Goal: Transaction & Acquisition: Obtain resource

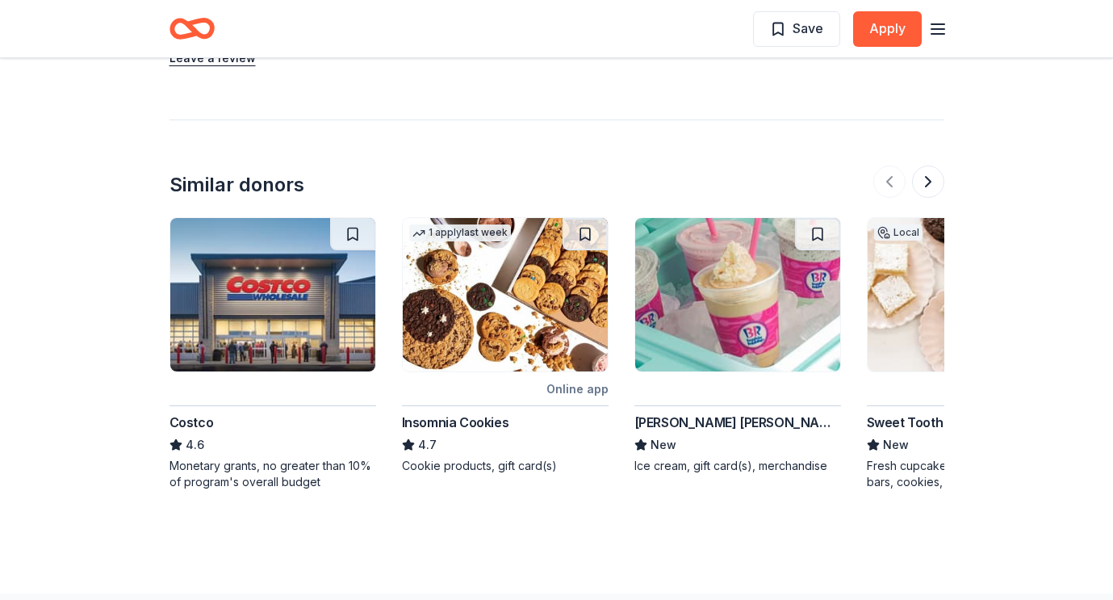
scroll to position [1420, 0]
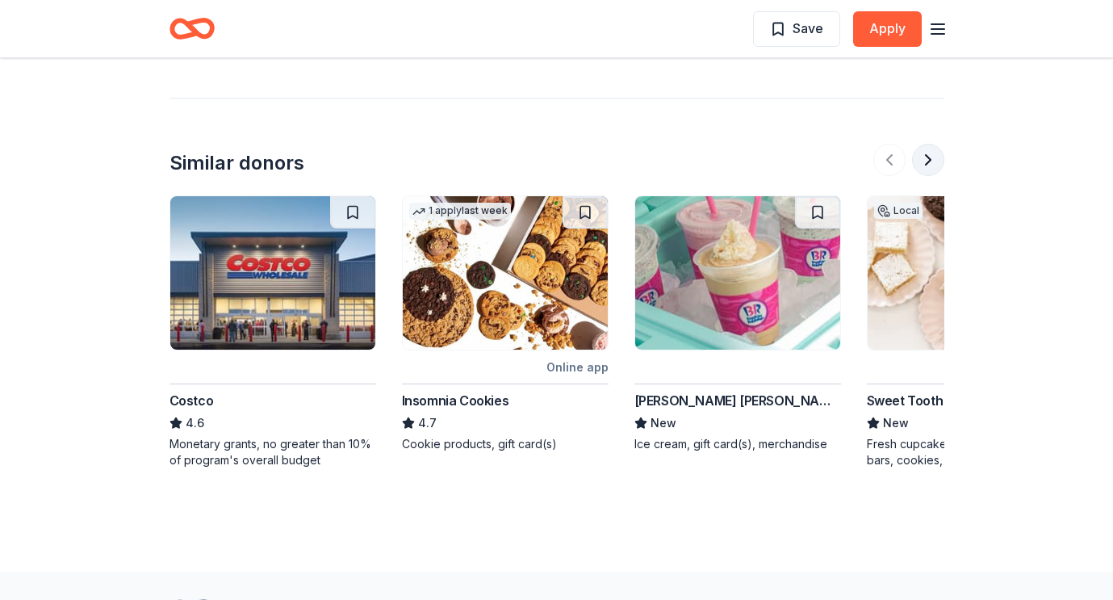
click at [929, 159] on button at bounding box center [928, 160] width 32 height 32
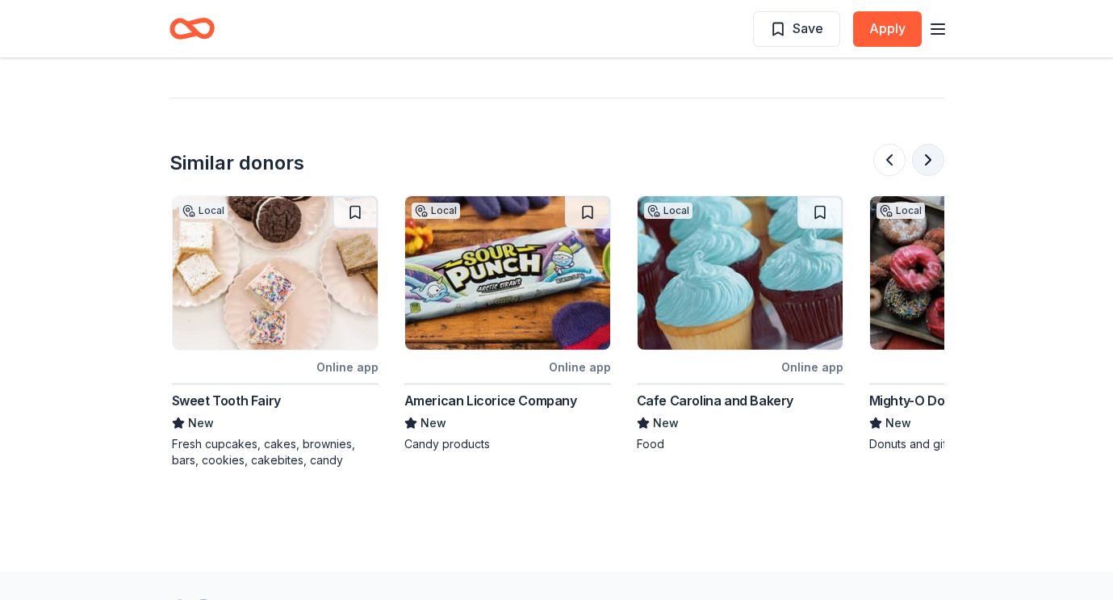
scroll to position [0, 697]
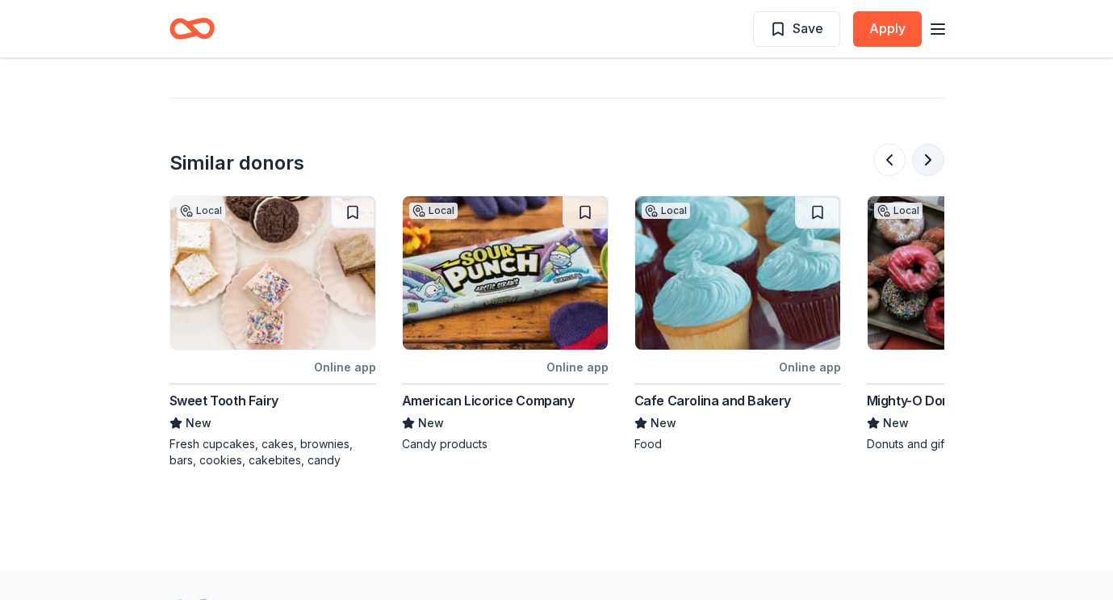
click at [929, 159] on button at bounding box center [928, 160] width 32 height 32
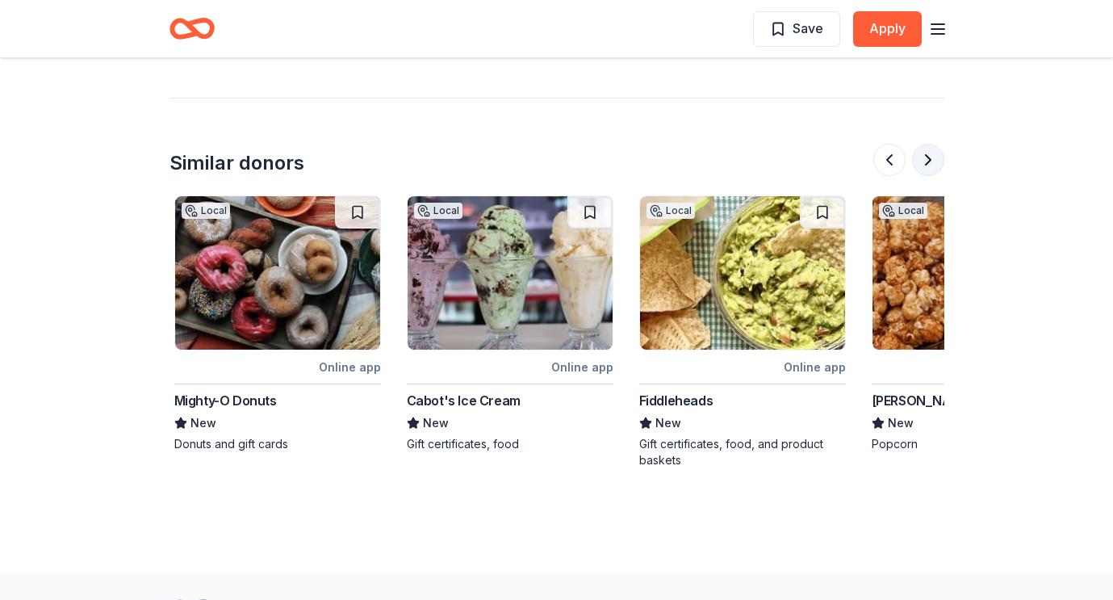
scroll to position [0, 1395]
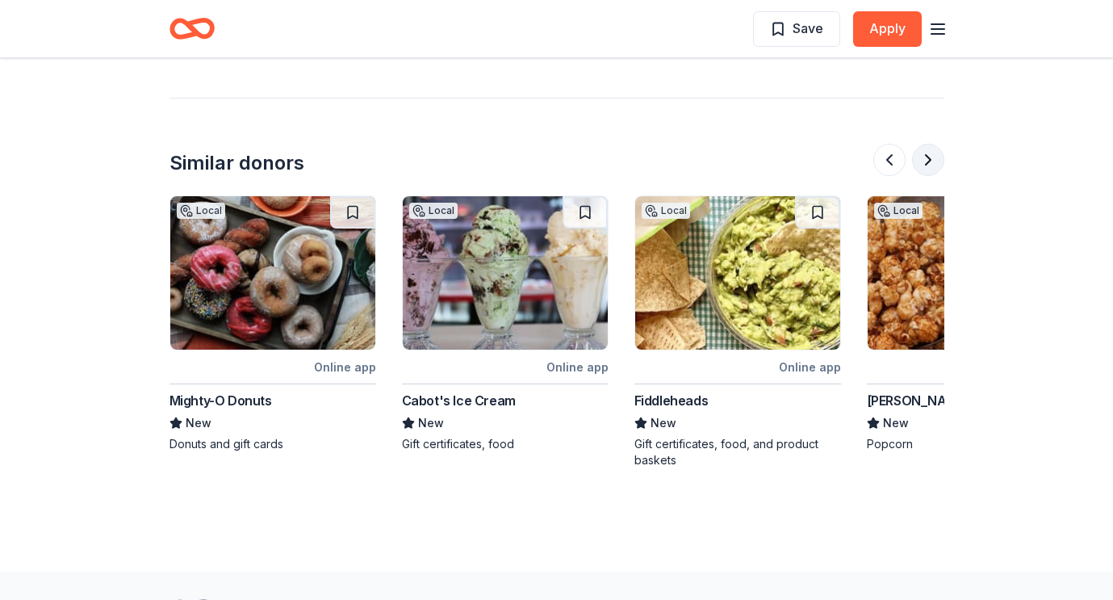
click at [929, 159] on button at bounding box center [928, 160] width 32 height 32
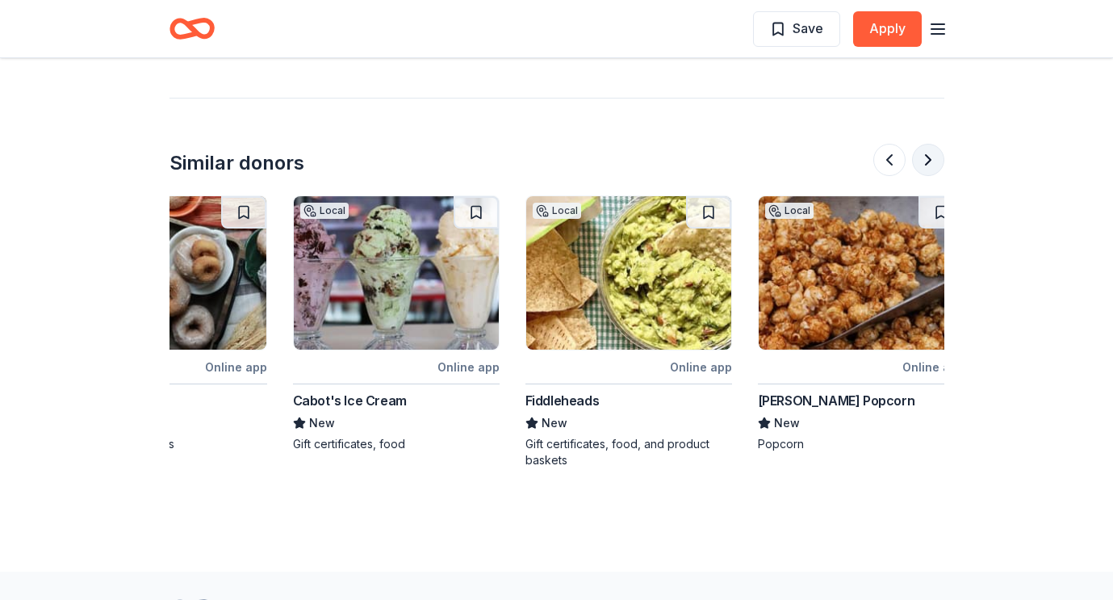
scroll to position [0, 1524]
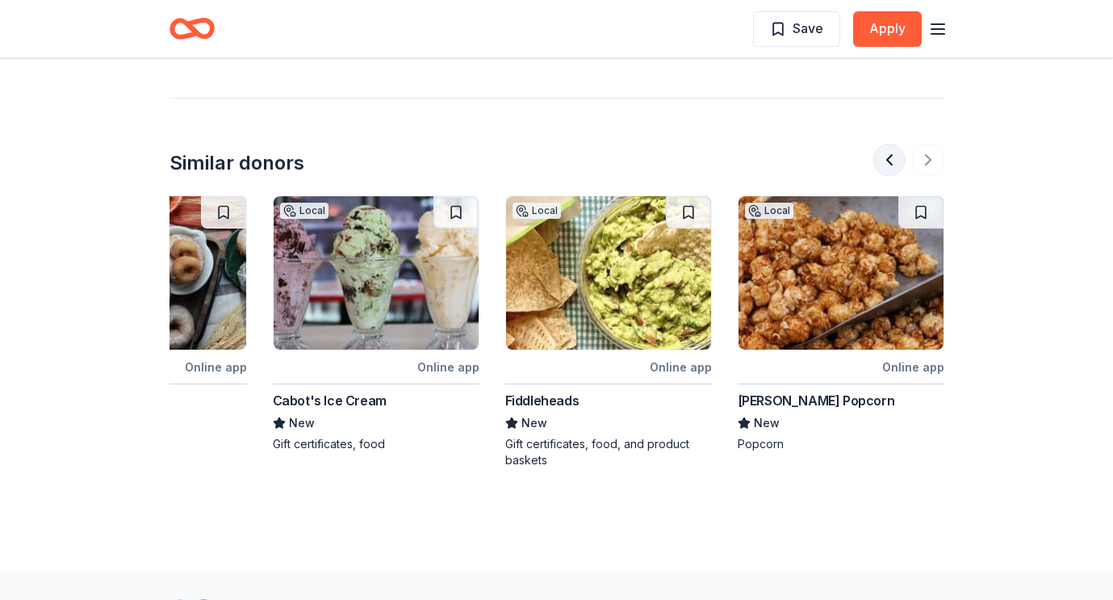
click at [887, 155] on button at bounding box center [889, 160] width 32 height 32
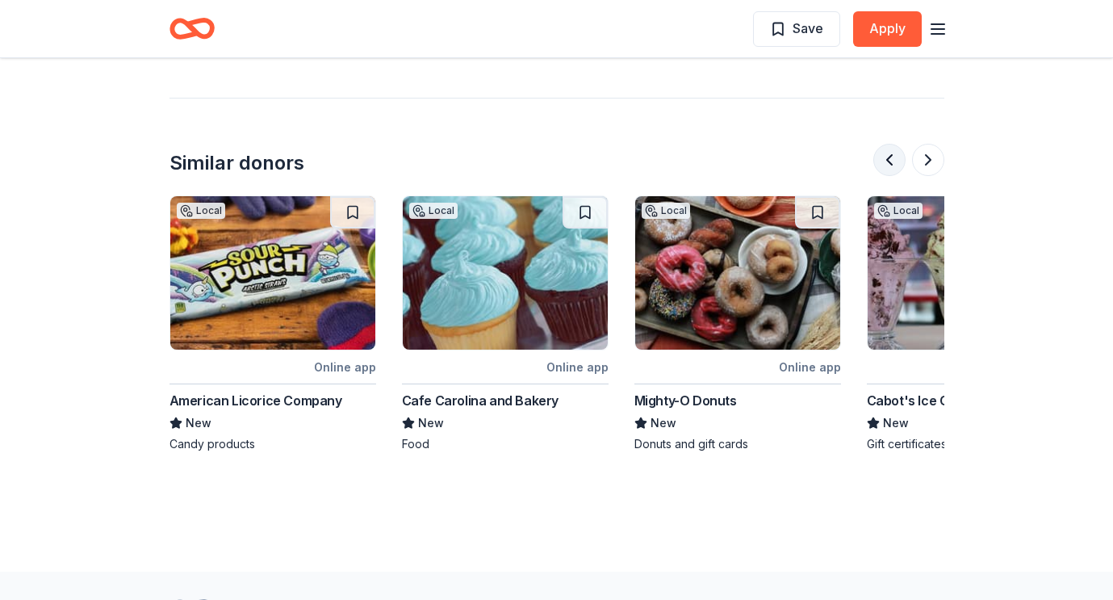
click at [887, 155] on button at bounding box center [889, 160] width 32 height 32
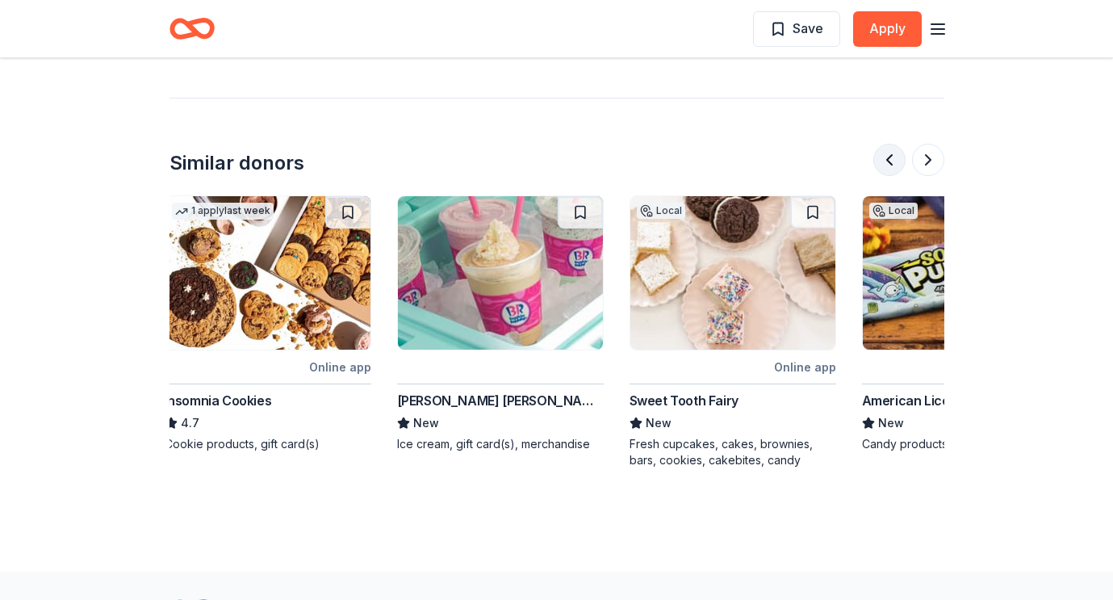
scroll to position [0, 232]
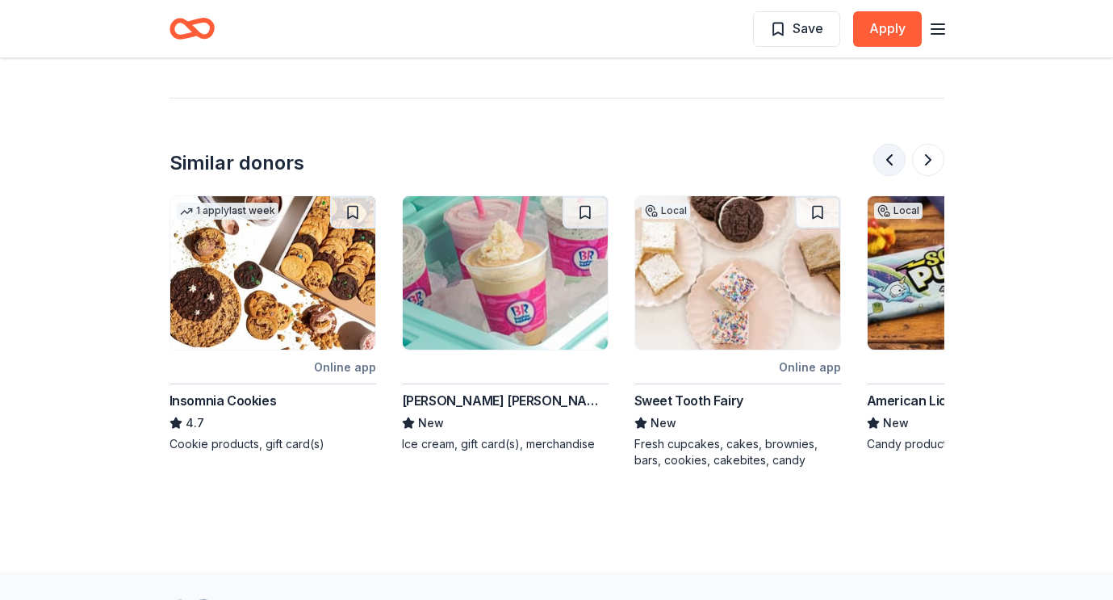
click at [887, 155] on button at bounding box center [889, 160] width 32 height 32
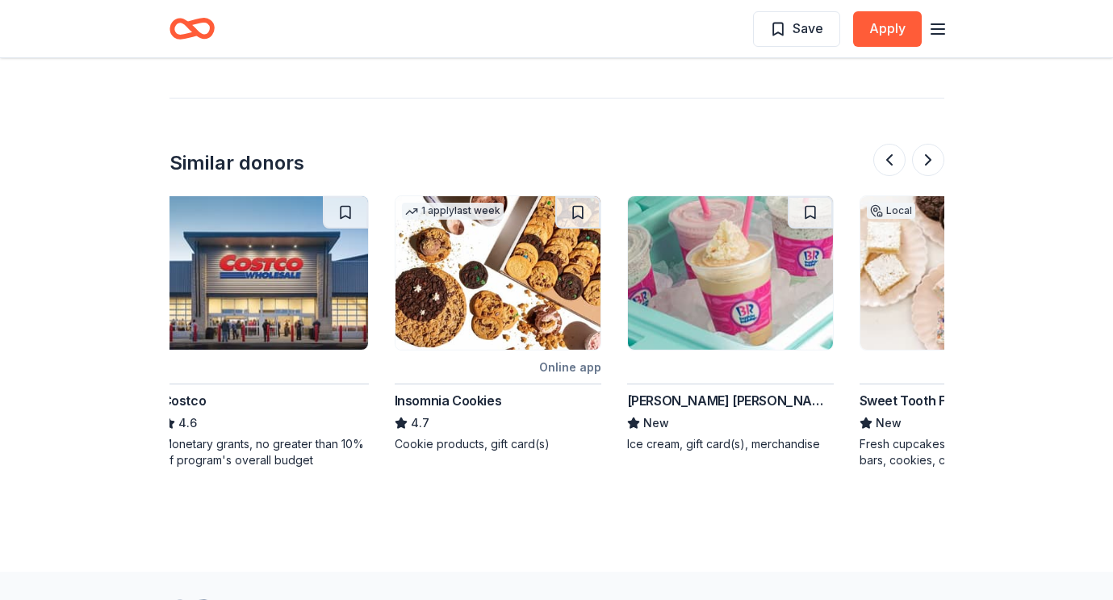
scroll to position [0, 0]
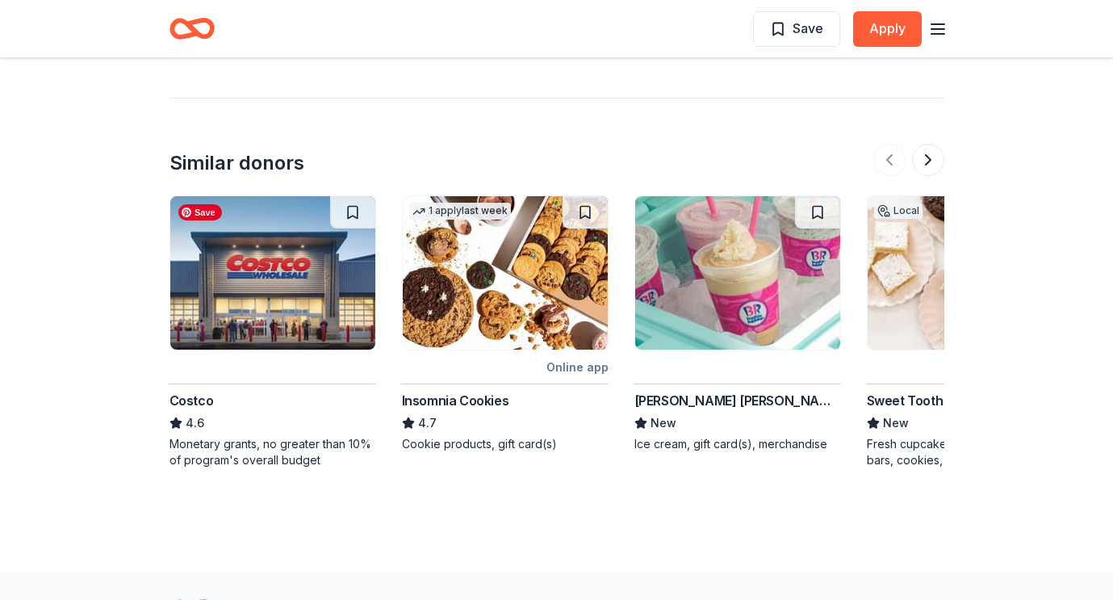
click at [277, 282] on img at bounding box center [272, 272] width 205 height 153
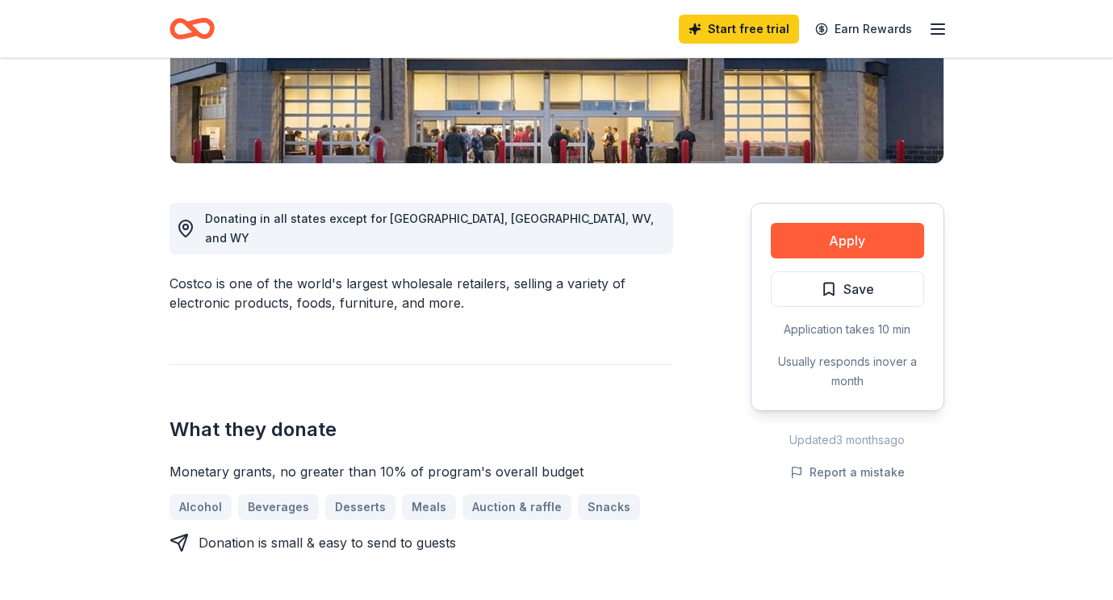
scroll to position [548, 0]
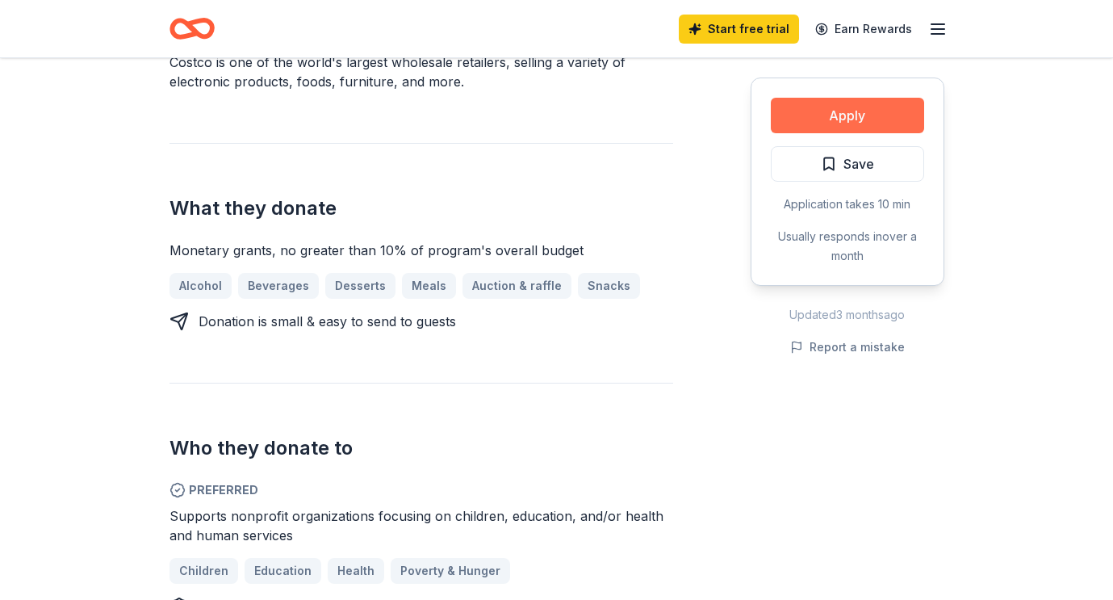
click at [889, 109] on button "Apply" at bounding box center [847, 116] width 153 height 36
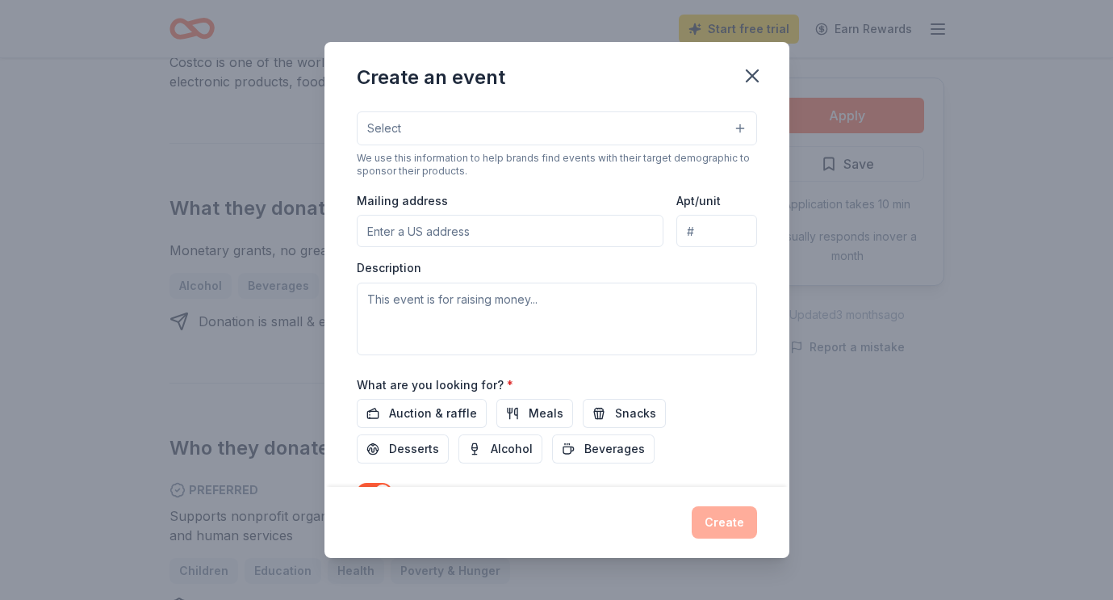
scroll to position [391, 0]
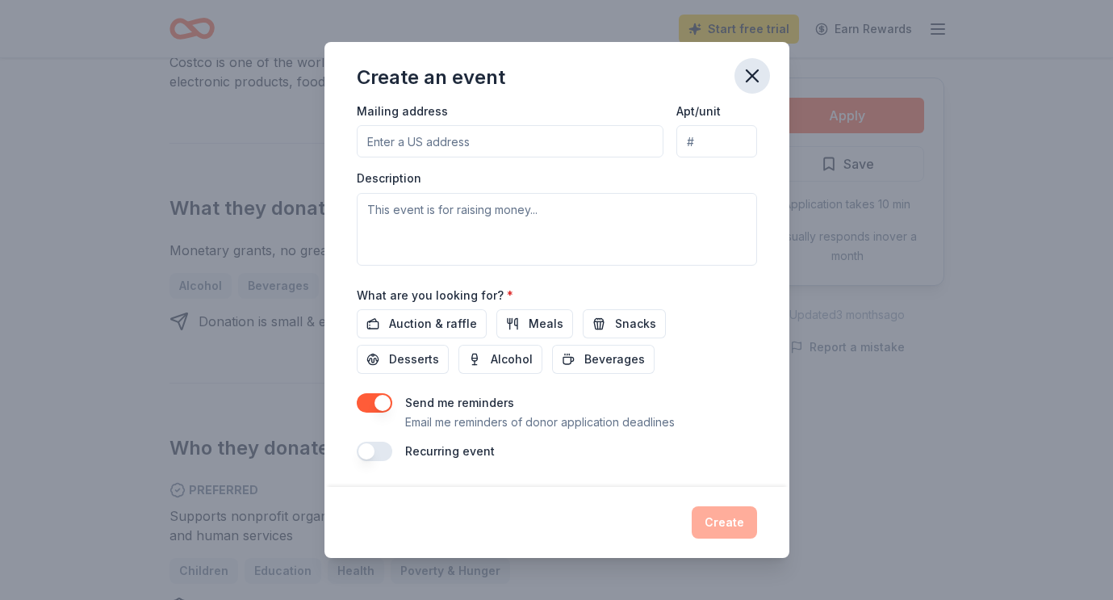
click at [747, 75] on icon "button" at bounding box center [752, 76] width 23 height 23
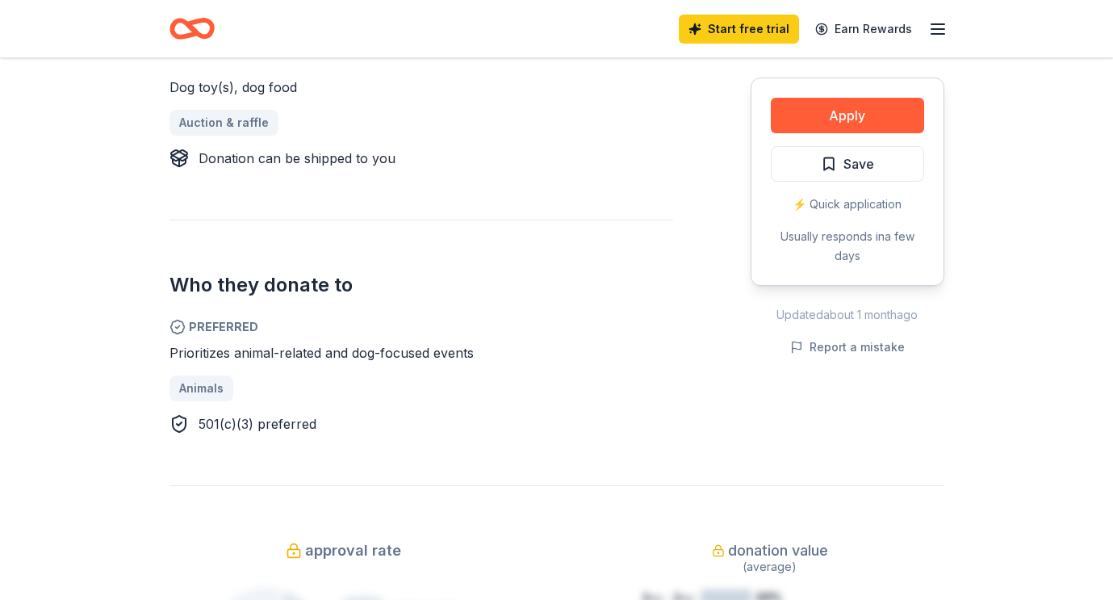
scroll to position [713, 0]
